Goal: Task Accomplishment & Management: Complete application form

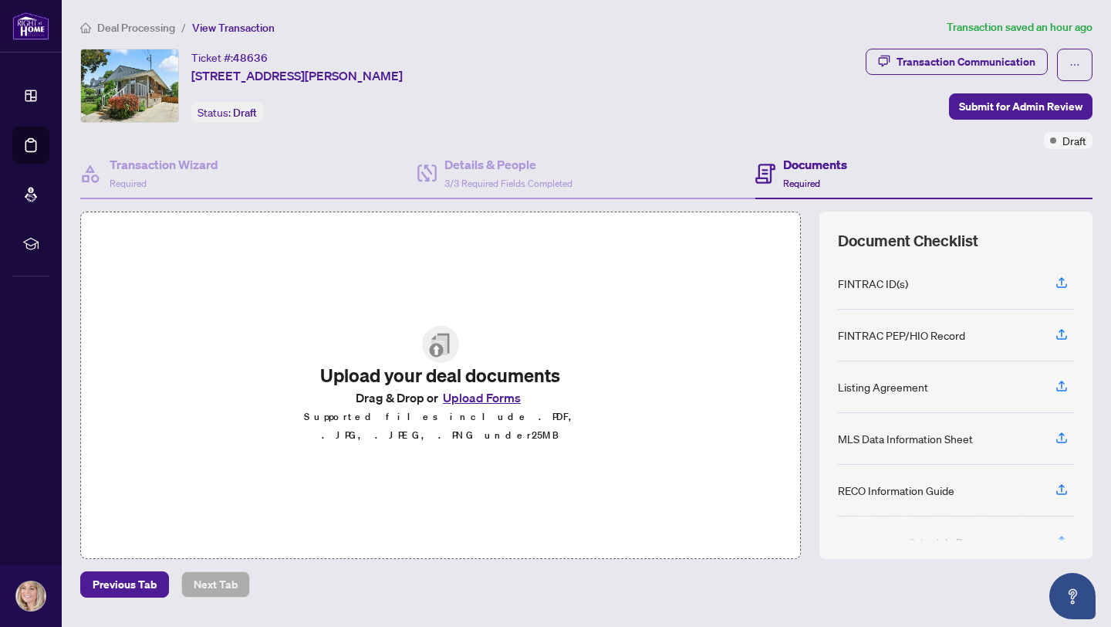
click at [496, 408] on button "Upload Forms" at bounding box center [481, 397] width 87 height 20
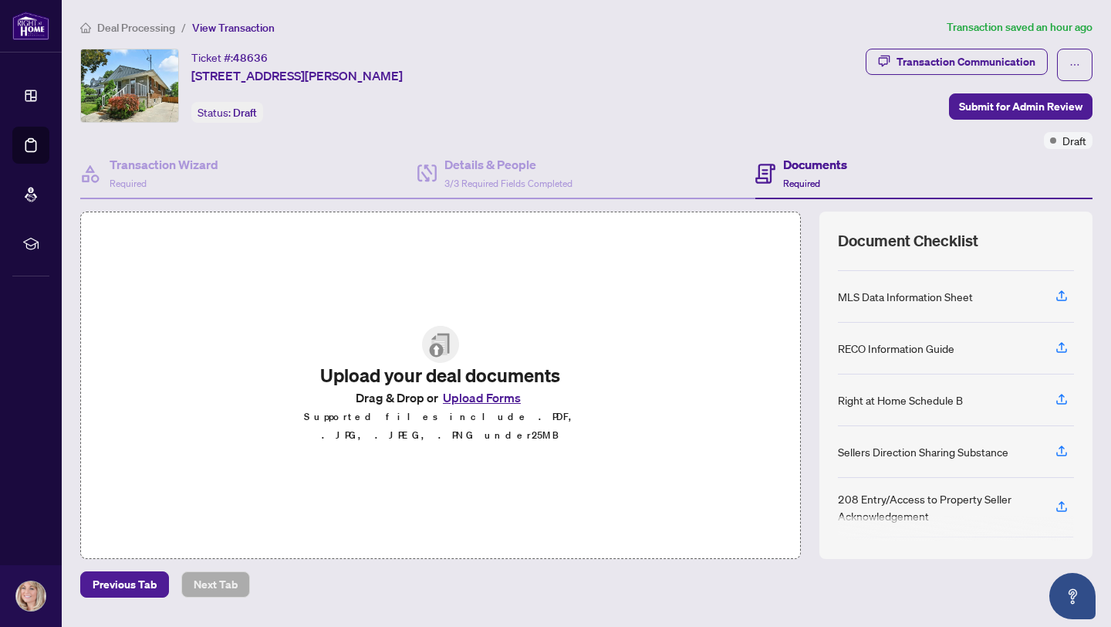
scroll to position [196, 0]
click at [478, 407] on button "Upload Forms" at bounding box center [481, 397] width 87 height 20
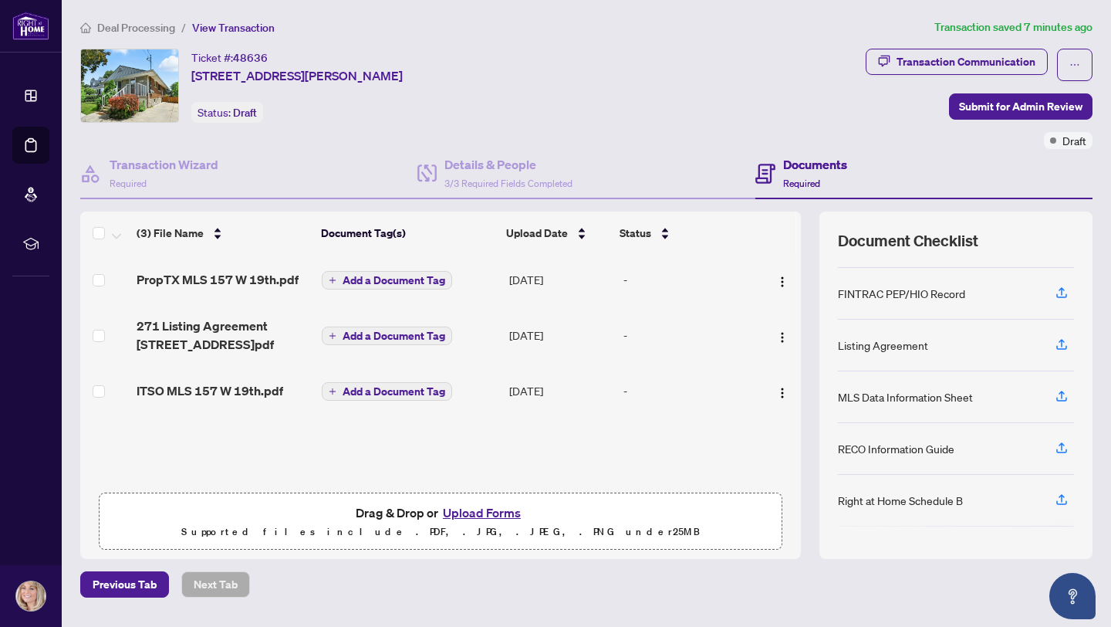
scroll to position [0, 0]
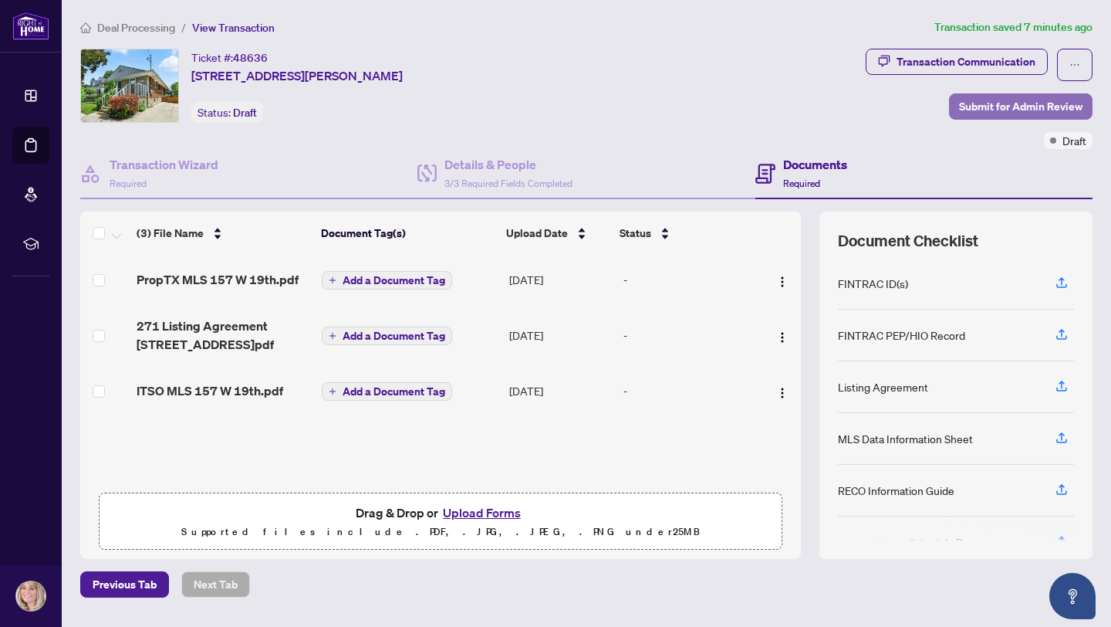
click at [1004, 106] on span "Submit for Admin Review" at bounding box center [1020, 106] width 123 height 25
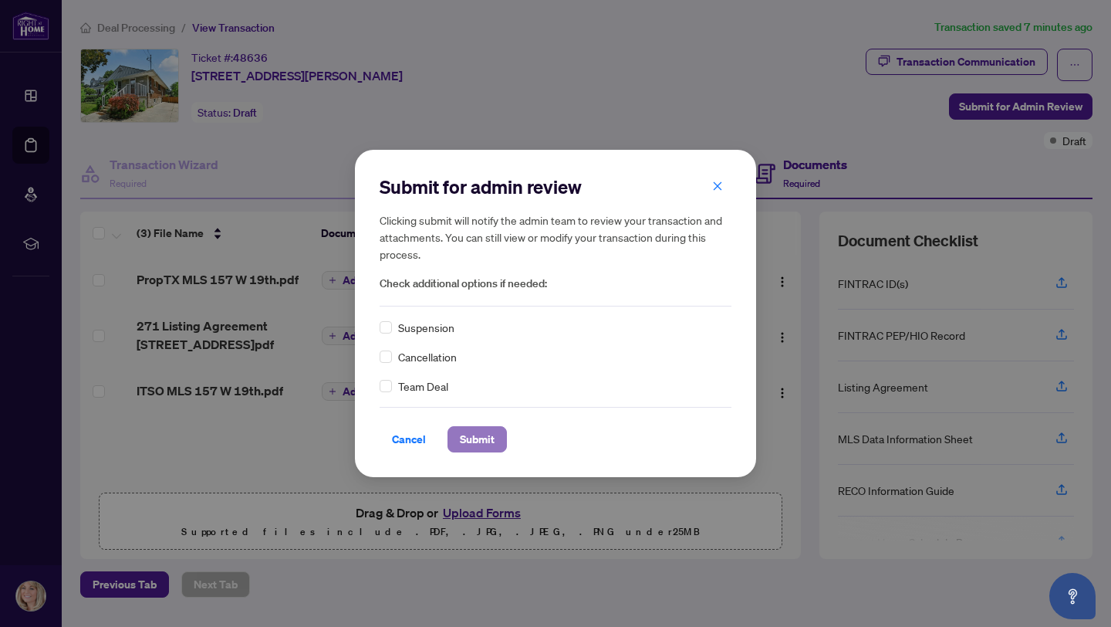
click at [479, 439] on span "Submit" at bounding box center [477, 439] width 35 height 25
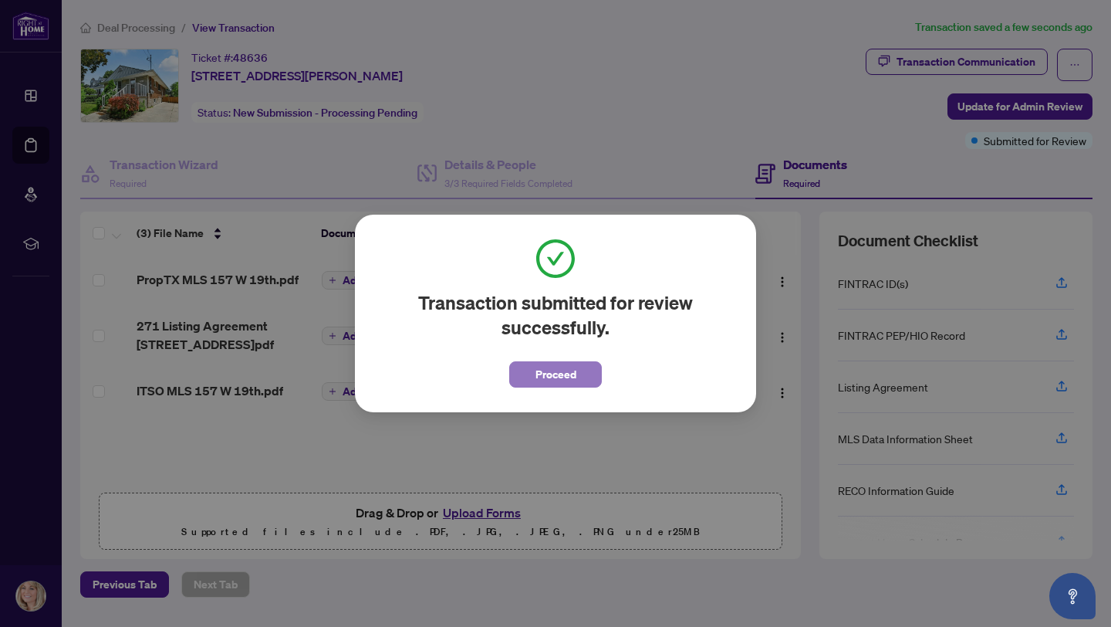
click at [543, 370] on span "Proceed" at bounding box center [556, 374] width 41 height 25
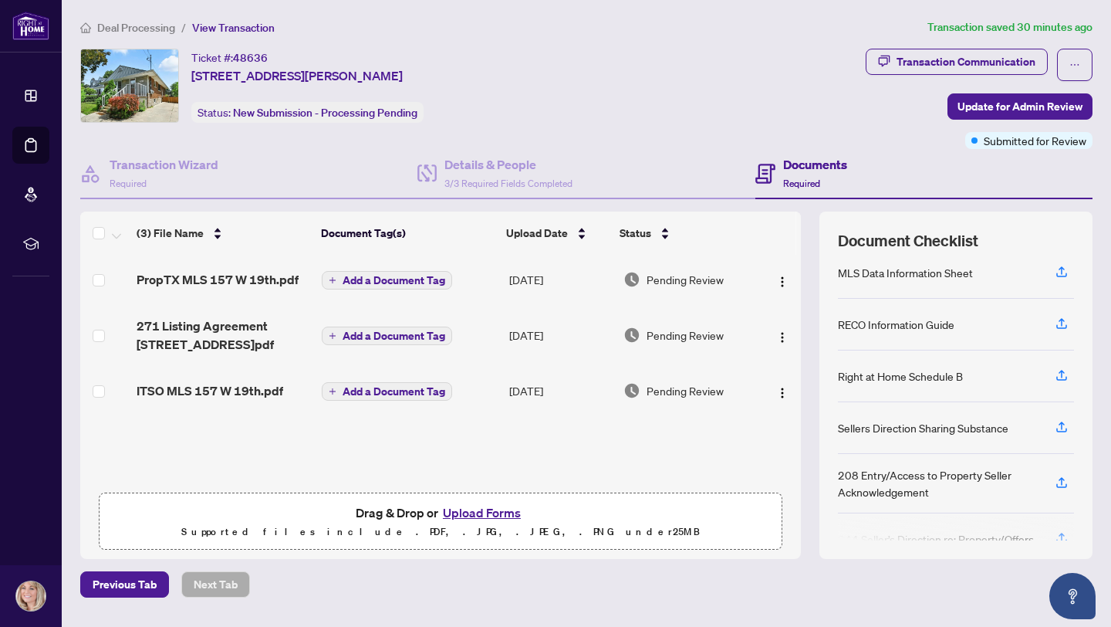
scroll to position [196, 0]
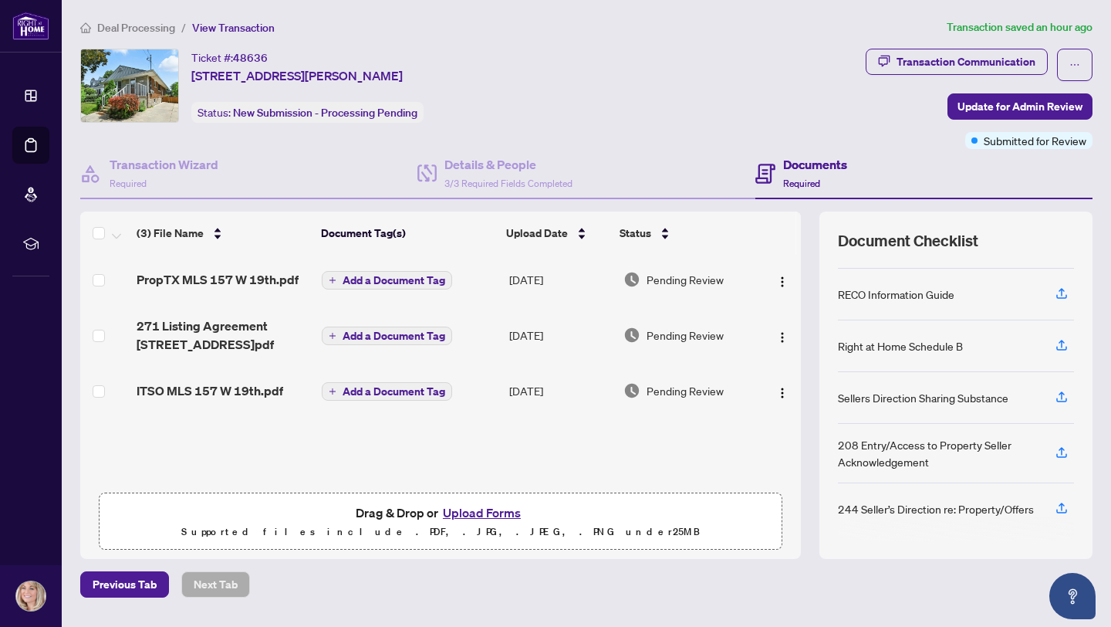
click at [489, 510] on button "Upload Forms" at bounding box center [481, 512] width 87 height 20
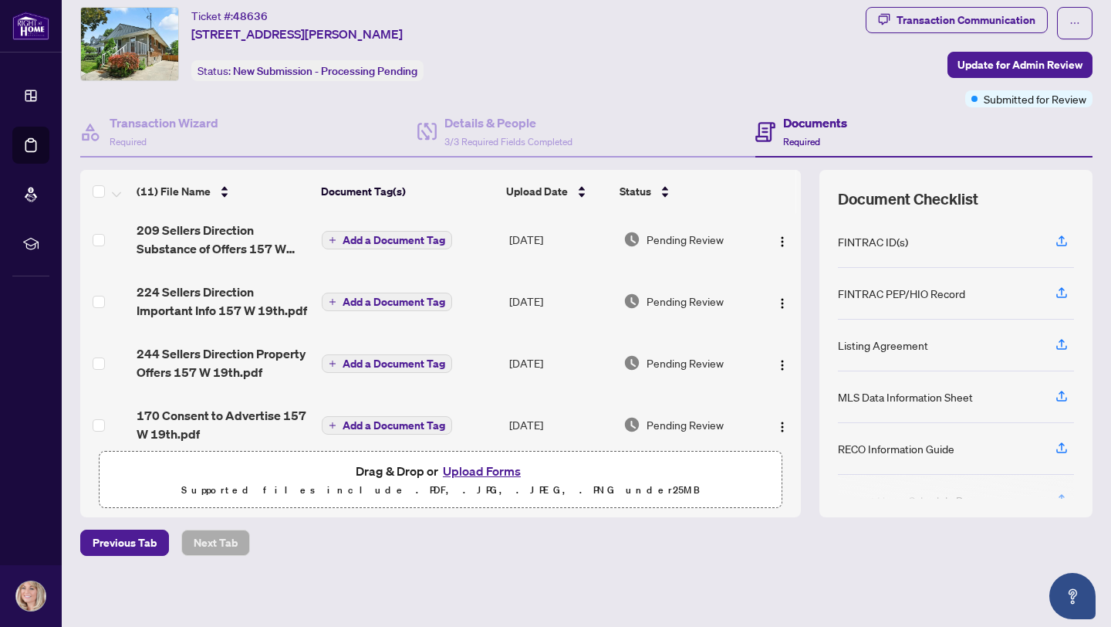
scroll to position [0, 0]
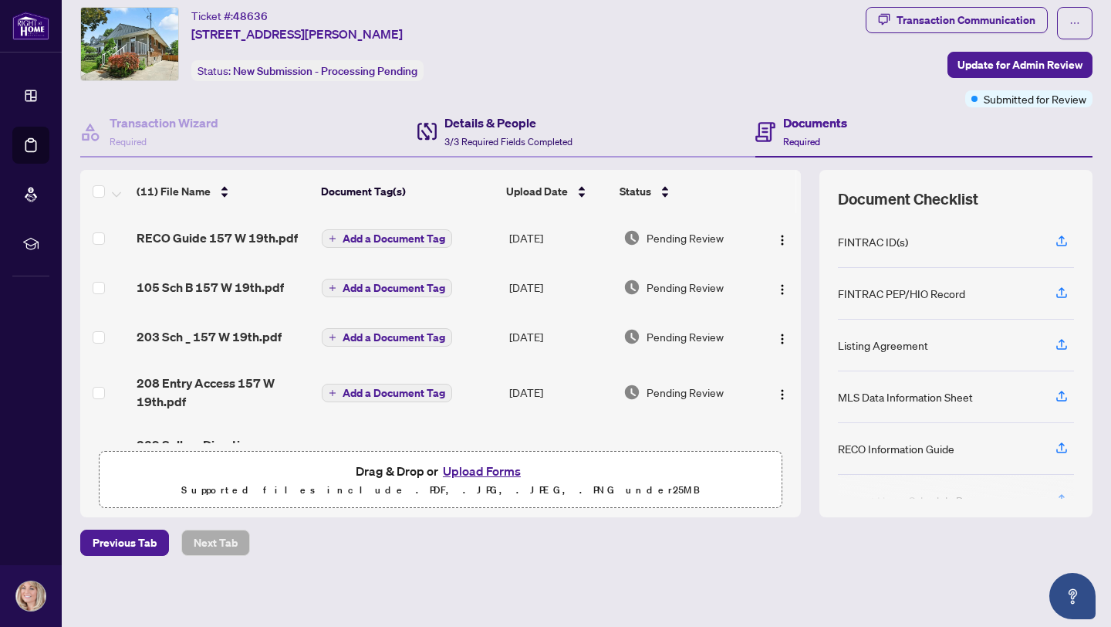
click at [519, 123] on h4 "Details & People" at bounding box center [509, 122] width 128 height 19
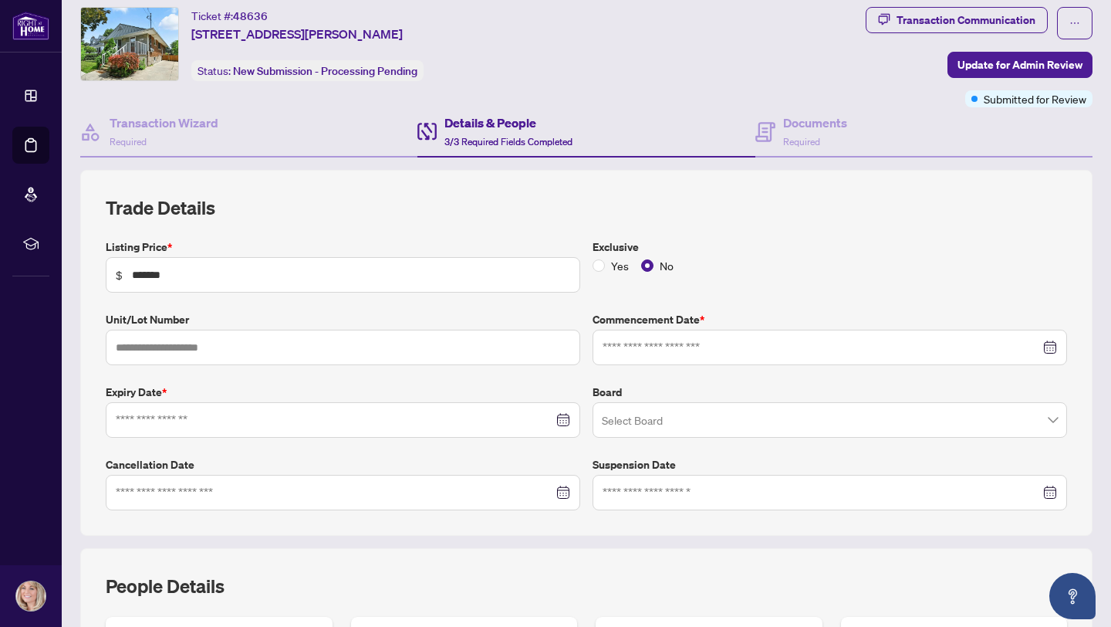
type input "**********"
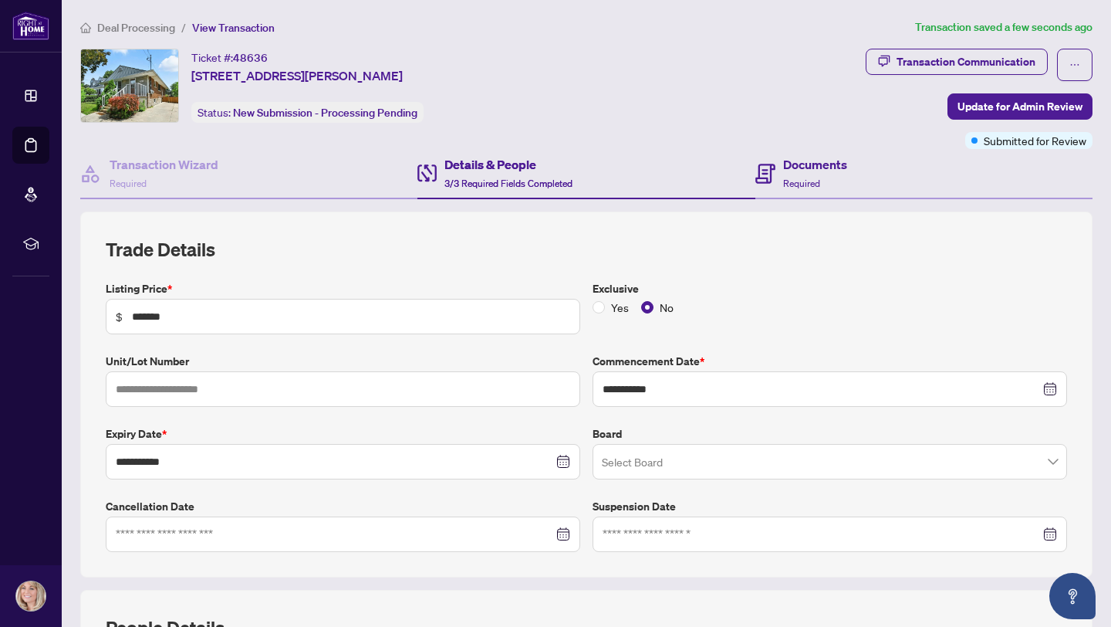
click at [801, 194] on div "Documents Required" at bounding box center [924, 174] width 337 height 50
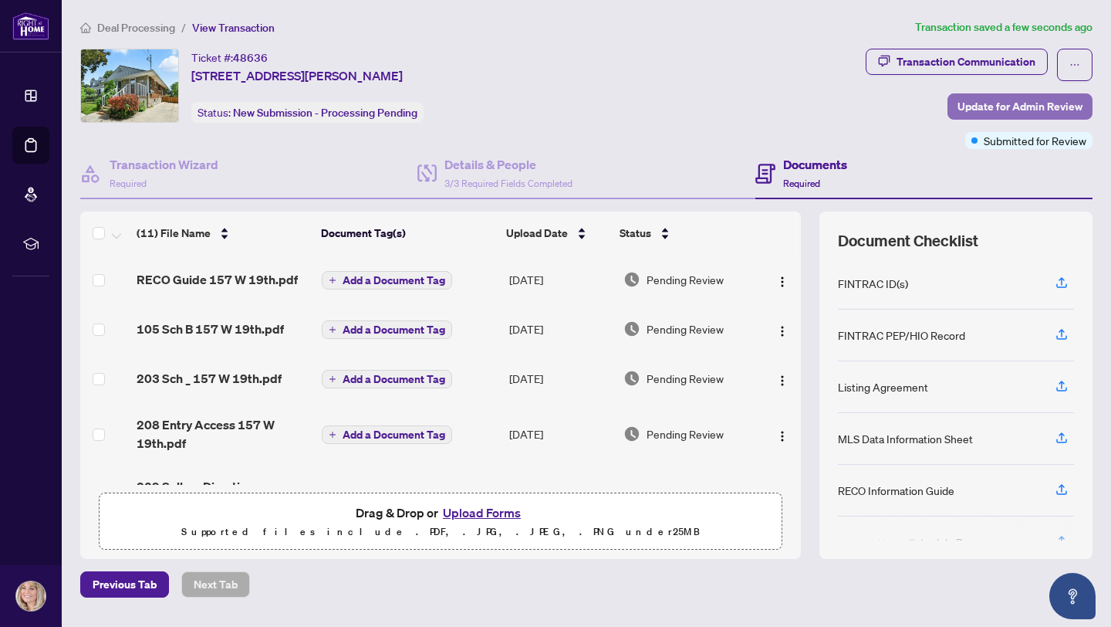
click at [990, 110] on span "Update for Admin Review" at bounding box center [1020, 106] width 125 height 25
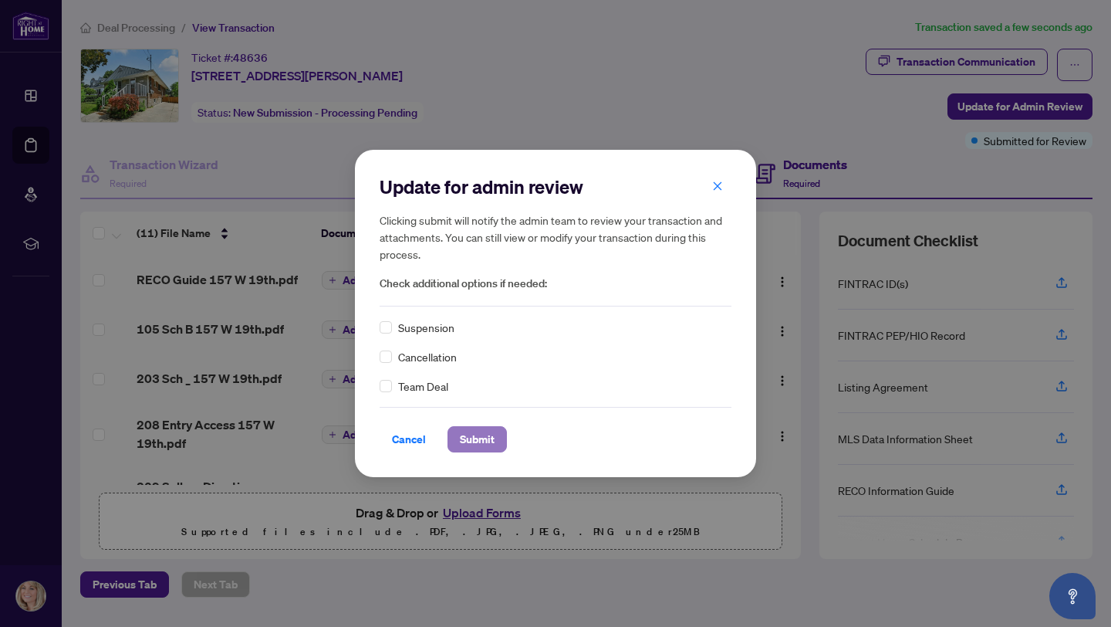
click at [493, 447] on span "Submit" at bounding box center [477, 439] width 35 height 25
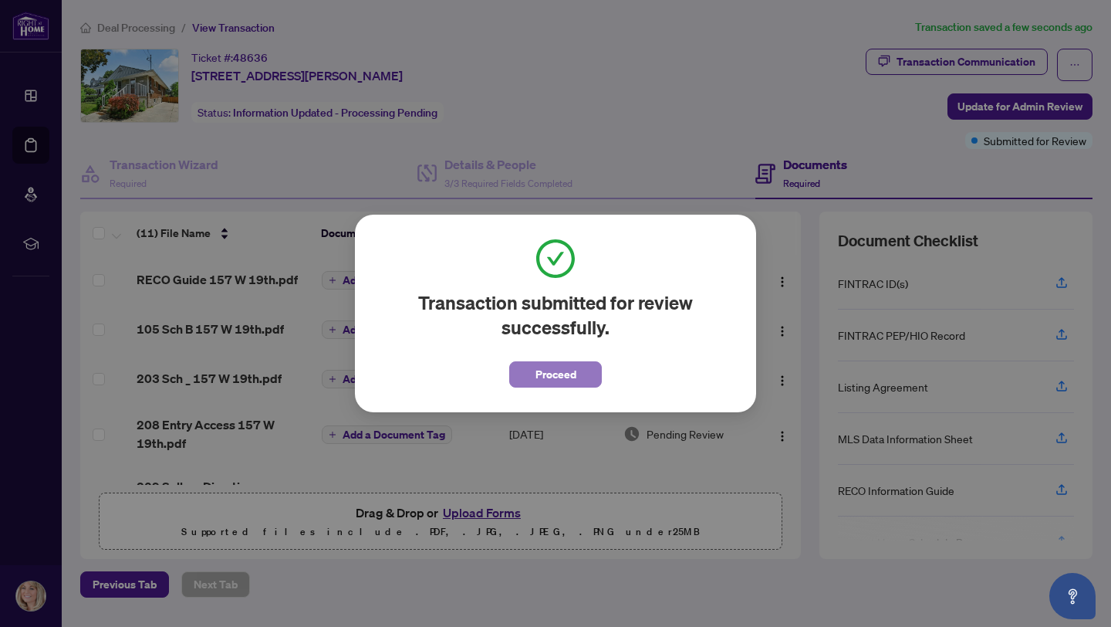
click at [567, 382] on span "Proceed" at bounding box center [556, 374] width 41 height 25
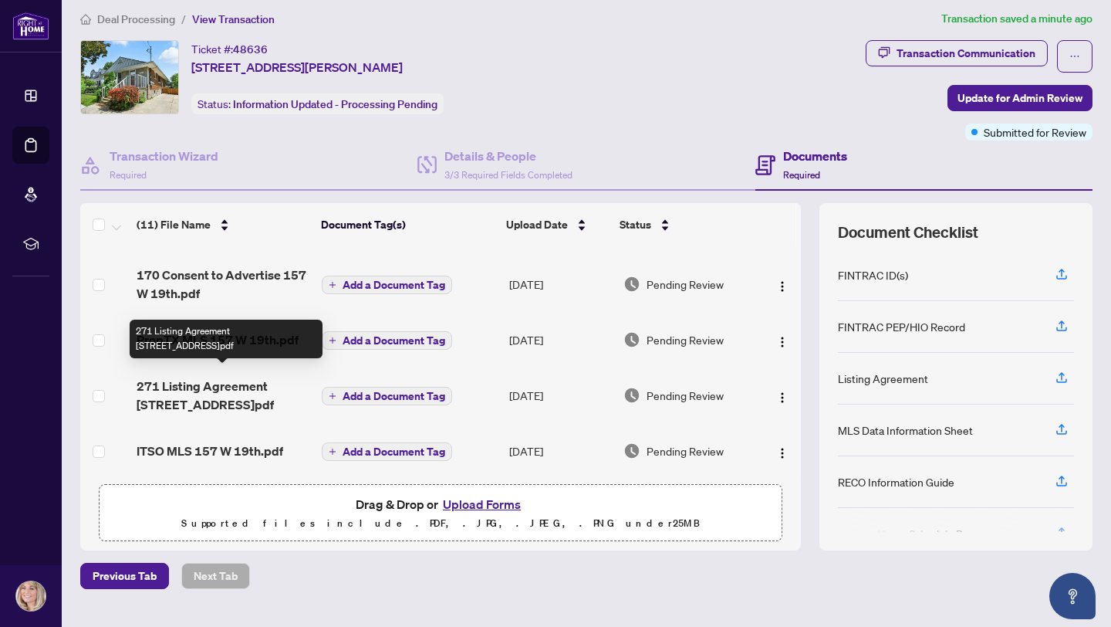
scroll to position [35, 0]
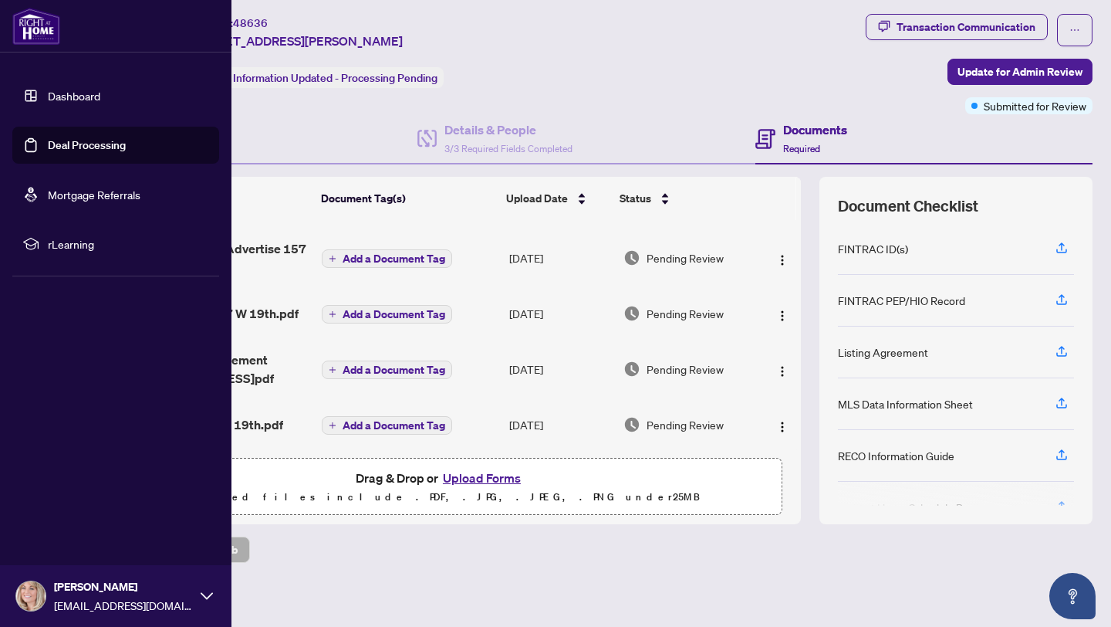
click at [100, 147] on link "Deal Processing" at bounding box center [87, 145] width 78 height 14
